Goal: Communication & Community: Answer question/provide support

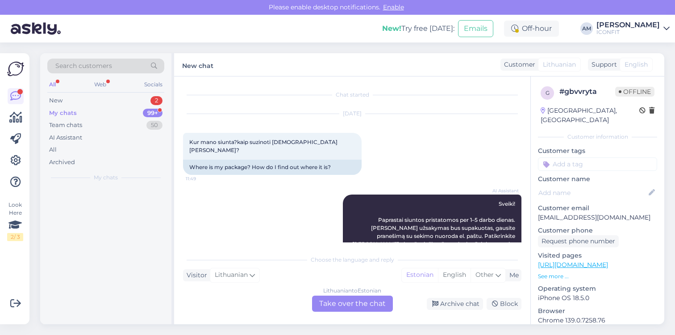
scroll to position [190, 0]
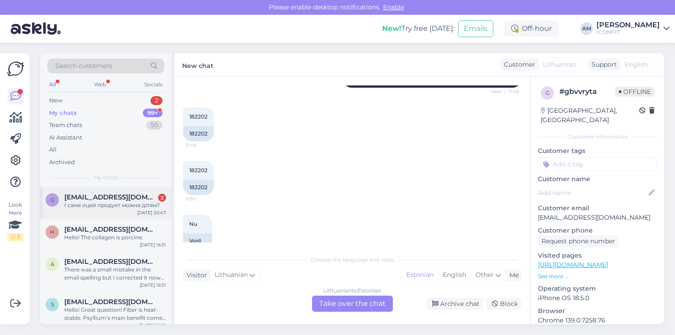
click at [123, 210] on div "g [EMAIL_ADDRESS][DOMAIN_NAME] 2 І саме оцей продукт можна дітям? [DATE] 20:47" at bounding box center [105, 203] width 131 height 32
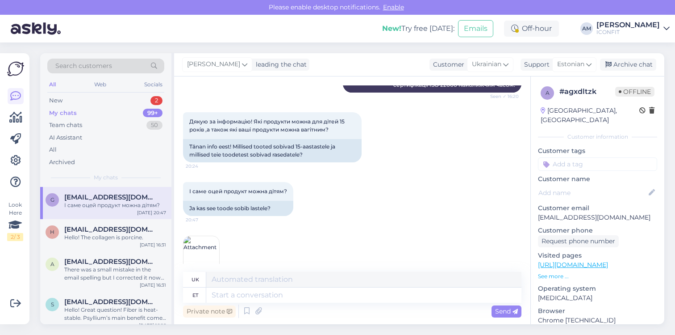
scroll to position [510, 0]
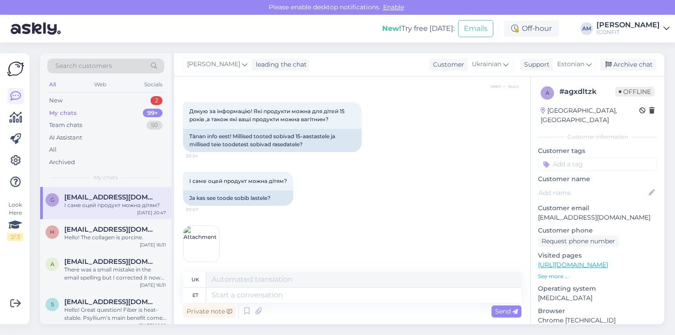
click at [203, 237] on img at bounding box center [202, 244] width 36 height 36
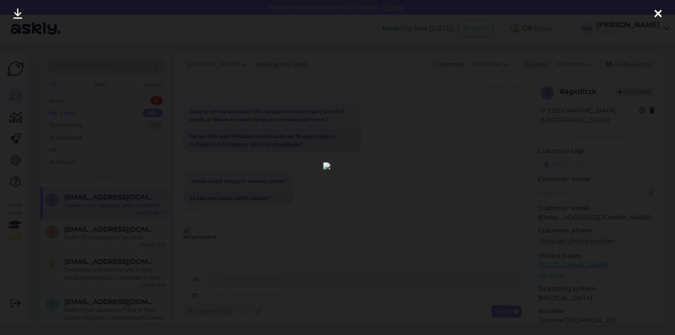
click at [327, 167] on img at bounding box center [337, 167] width 29 height 11
click at [391, 201] on div at bounding box center [337, 167] width 675 height 335
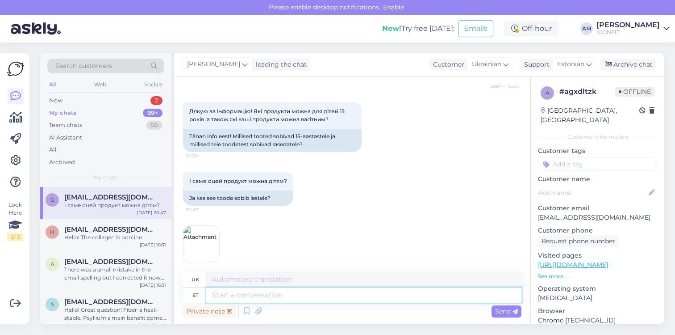
click at [238, 297] on textarea at bounding box center [363, 294] width 315 height 15
type textarea "Tere!"
type textarea "Привіт!"
type textarea "Tere! Palun l"
type textarea "Привіт! Будь ласка"
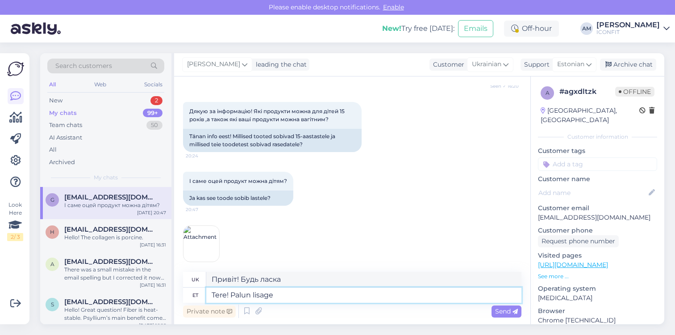
type textarea "Tere! Palun lisage t"
type textarea "Привіт! Будь ласка, додайте"
type textarea "Tere! Palun lisage tootenimetus, k"
type textarea "Вітаю! Будь ласка, вкажіть назву продукту,"
type textarea "Tere! Palun lisage tootenimetus, kahjuks"
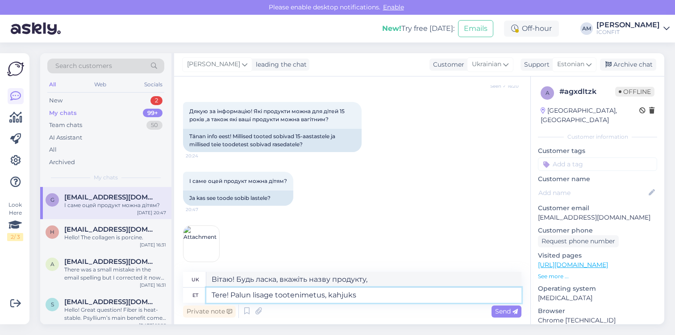
type textarea "Привіт! На жаль, будь ласка, додайте назву продукту."
type textarea "Tere! Palun lisage tootenimetus, kahjuks pilti h"
type textarea "Доброго дня! Будь ласка, додайте назву товару, на жаль, зображення немає."
type textarea "Tere! Palun lisage tootenimetus, kahjuks pilti hetkel ei"
type textarea "Доброго дня! Будь ласка, додайте назву товару, на жаль, наразі немає зображення"
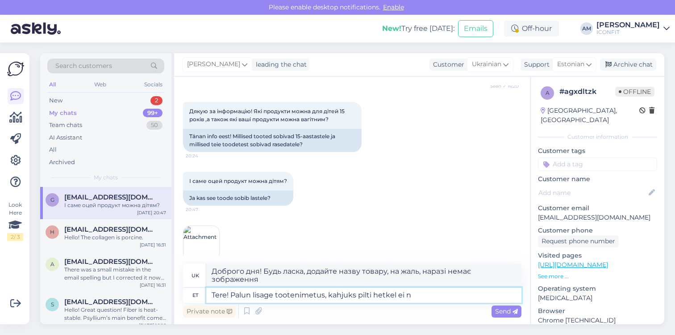
type textarea "Tere! Palun lisage tootenimetus, kahjuks pilti hetkel ei nä"
type textarea "Доброго дня! Будь ласка, додайте назву товару, на жаль, наразі зображення немає."
type textarea "Tere! Palun lisage tootenimetus, kahjuks pilti hetkel ei näita."
type textarea "Доброго дня! Будь ласка, додайте назву товару, на жаль, зображення наразі не ві…"
type textarea "Tere! Palun lisage tootenimetus, kahjuks pilti hetkel ei näita."
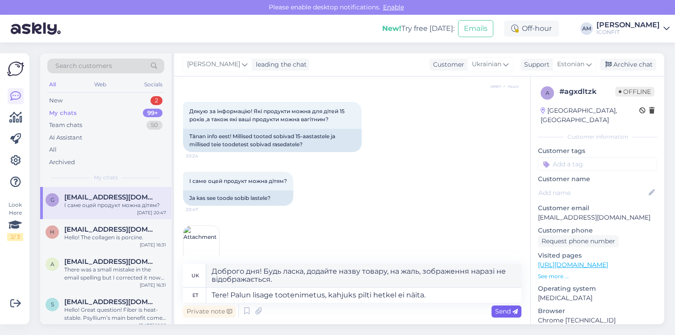
click at [509, 313] on span "Send" at bounding box center [506, 311] width 23 height 8
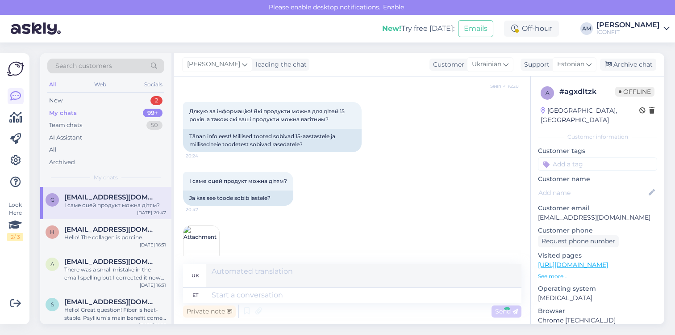
scroll to position [590, 0]
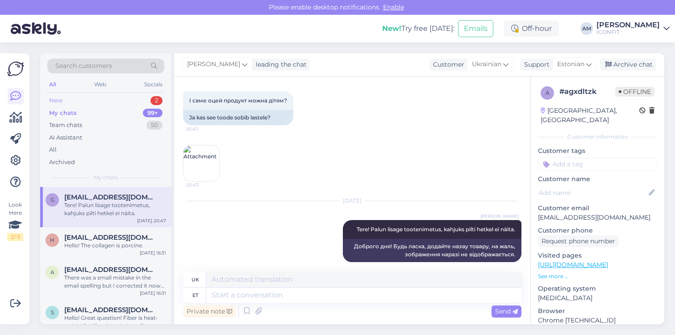
click at [90, 95] on div "New 2" at bounding box center [105, 100] width 117 height 13
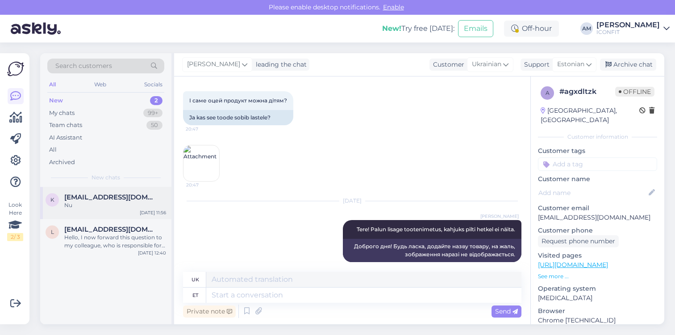
click at [102, 218] on div "k [EMAIL_ADDRESS][DOMAIN_NAME] Nu [DATE] 11:56" at bounding box center [105, 203] width 131 height 32
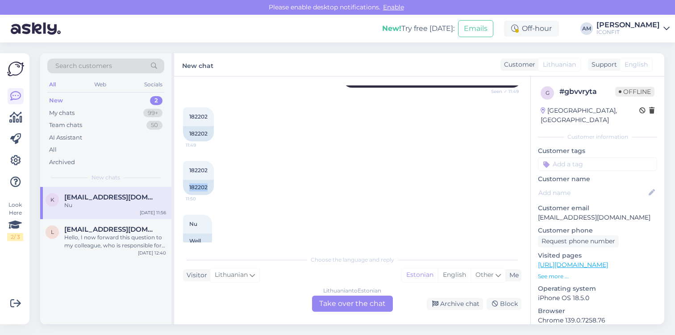
drag, startPoint x: 209, startPoint y: 172, endPoint x: 182, endPoint y: 172, distance: 26.8
click at [182, 172] on div "Chat started [DATE] Kur mano siunta?kaip suzinoti [DEMOGRAPHIC_DATA] [PERSON_NA…" at bounding box center [352, 199] width 356 height 247
copy div "182202"
click at [338, 303] on div "Lithuanian to Estonian Take over the chat" at bounding box center [352, 303] width 81 height 16
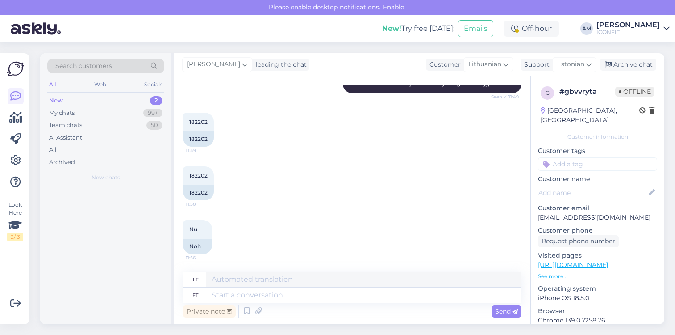
scroll to position [168, 0]
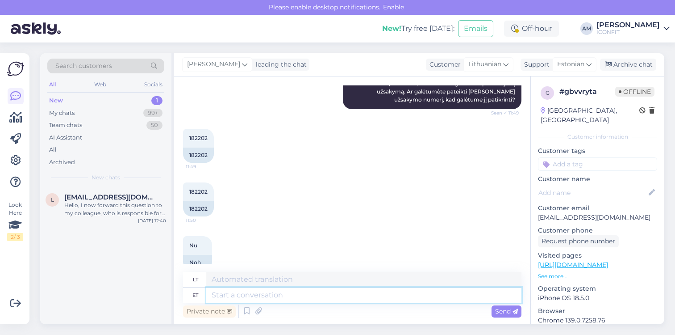
click at [242, 294] on textarea at bounding box center [363, 294] width 315 height 15
type textarea "<"
type textarea "t"
type textarea "Tere!"
type textarea "Sveiki!"
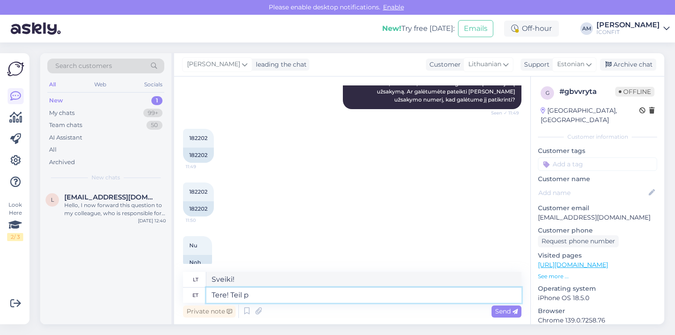
type textarea "Tere! Teil pe"
type textarea "Sveiki! Tu"
type textarea "Tere! Teil peaks ol"
type textarea "Sveiki! [GEOGRAPHIC_DATA]"
type textarea "Tere! Teil peaks olema"
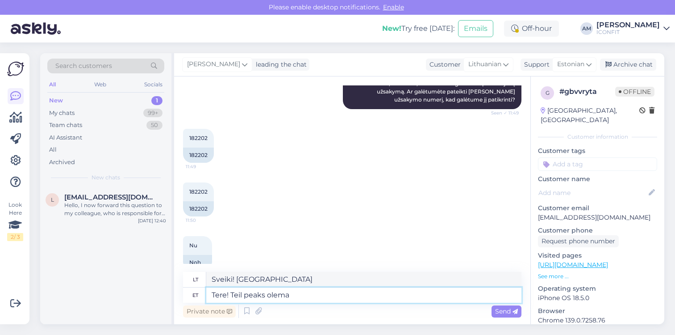
type textarea "Sveiki! Turėjote"
type textarea "Tere! Teil peaks olema postkastis"
type textarea "Sveiki! Turėtumėte tai pamatyti [PERSON_NAME] gautuosiuose"
drag, startPoint x: 324, startPoint y: 298, endPoint x: 182, endPoint y: 289, distance: 142.4
click at [182, 289] on div "Chat started [DATE] Kur mano siunta?kaip suzinoti [DEMOGRAPHIC_DATA] [PERSON_NA…" at bounding box center [352, 199] width 356 height 247
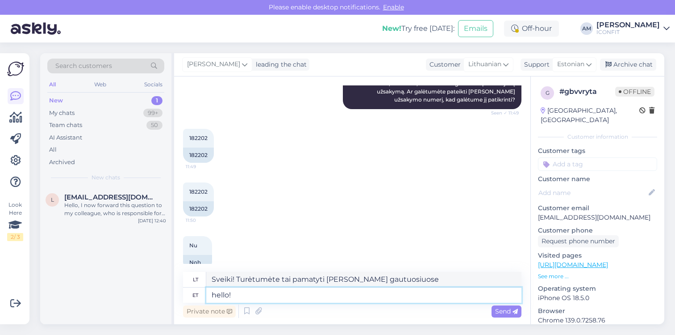
type textarea "hello!"
type textarea "Sveiki!"
type textarea "h"
type textarea "Hello! You ash"
type textarea "Sveiki! Tu"
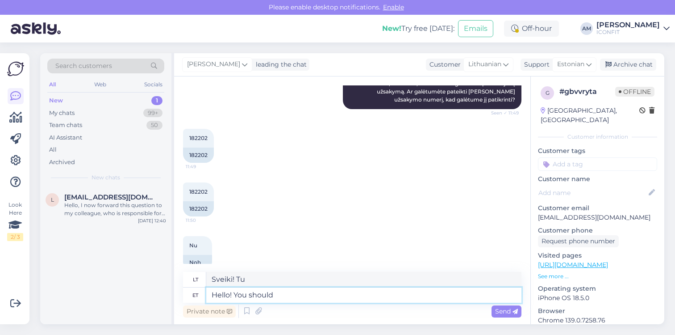
type textarea "Hello! You should h"
type textarea "Sveiki! [GEOGRAPHIC_DATA]"
type textarea "Hello! You should have a"
type textarea "Sveiki! Turėjote"
type textarea "Hello! You should have a s"
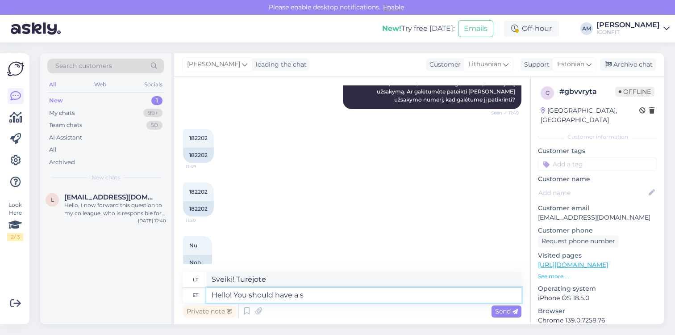
type textarea "Sveiki! Turėtumėte turėti"
type textarea "Hello! You should have a shipping c"
type textarea "Sveiki! Turėtumėte turėti siuntimo kvitą"
type textarea "Hello! You should have a shipping confirmation em"
type textarea "Sveiki! Turėtumėte gauti siuntimo patvirtinimą"
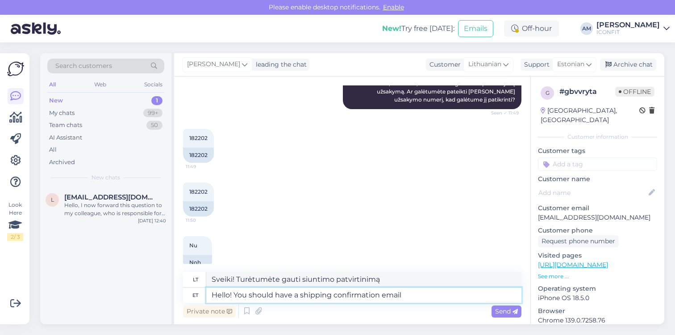
type textarea "Hello! You should have a shipping confirmation email"
type textarea "Sveiki! Turėtumėte gauti siuntimo patvirtinimo el. laišką"
type textarea "Hello! You should have a shipping confirmation email in your i"
type textarea "Sveiki! Jūsų el. pašte turėtų būti siuntimo patvirtinimo el. laiškas."
type textarea "Hello! You should have a shipping confirmation email in your inbox."
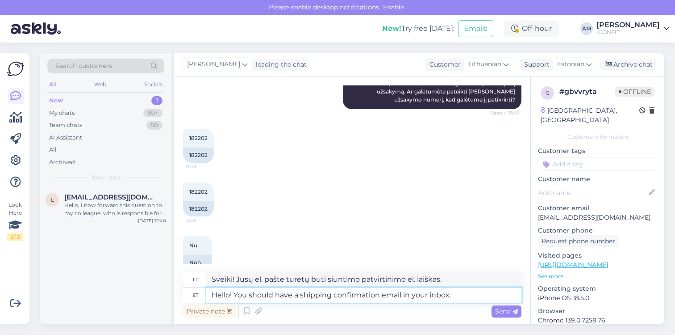
type textarea "Sveiki! Jūsų el. pašto dėžutėje turėtų būti siuntimo patvirtinimo el. laiškas."
type textarea "Hello! You should have a shipping confirmation email in your inbox."
click at [494, 313] on div "Send" at bounding box center [507, 311] width 30 height 12
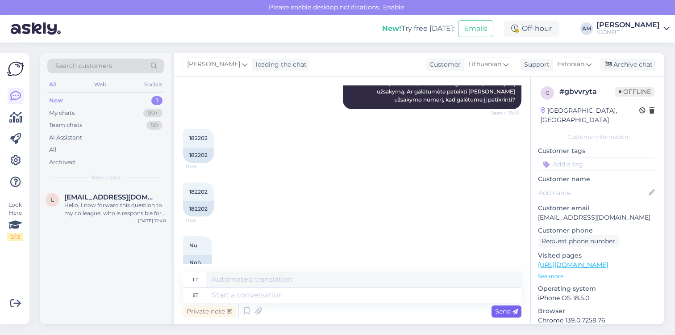
scroll to position [257, 0]
